Goal: Information Seeking & Learning: Check status

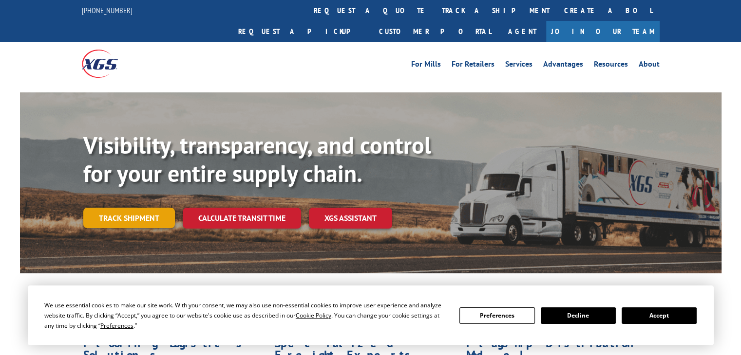
click at [128, 208] on link "Track shipment" at bounding box center [129, 218] width 92 height 20
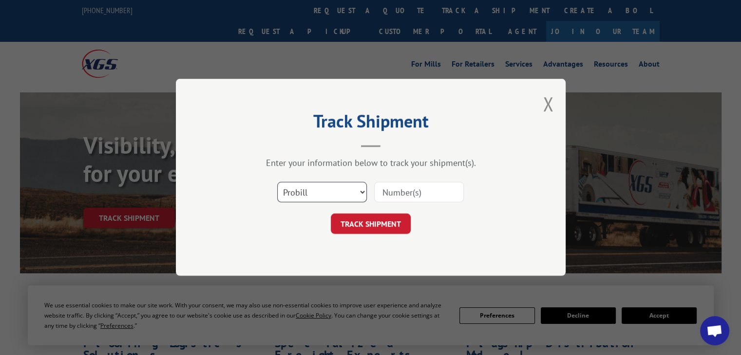
click at [334, 192] on select "Select category... Probill BOL PO" at bounding box center [322, 193] width 90 height 20
select select "bol"
click at [277, 183] on select "Select category... Probill BOL PO" at bounding box center [322, 193] width 90 height 20
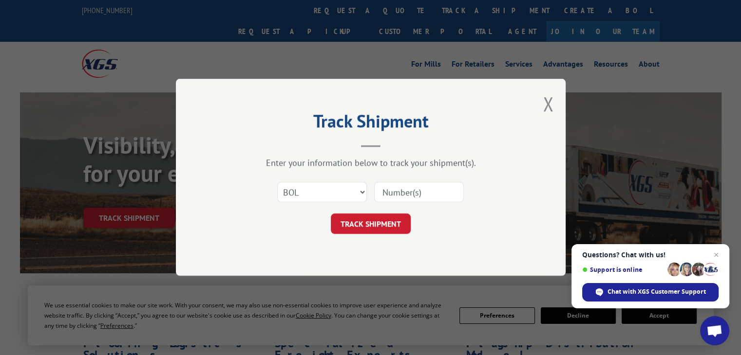
click at [389, 193] on input at bounding box center [419, 193] width 90 height 20
paste input "6006930"
type input "6006930"
click at [385, 220] on button "TRACK SHIPMENT" at bounding box center [371, 224] width 80 height 20
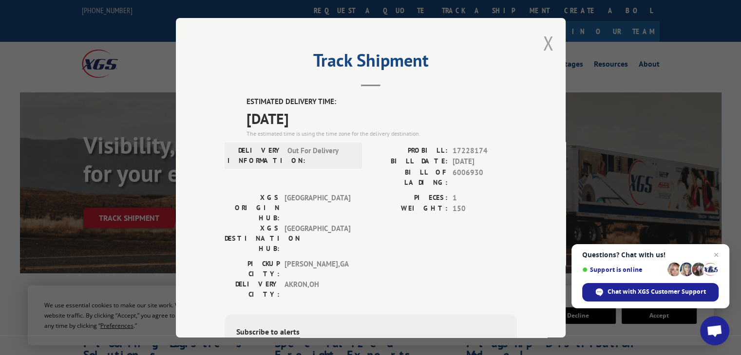
click at [545, 45] on button "Close modal" at bounding box center [547, 43] width 11 height 26
